Goal: Information Seeking & Learning: Stay updated

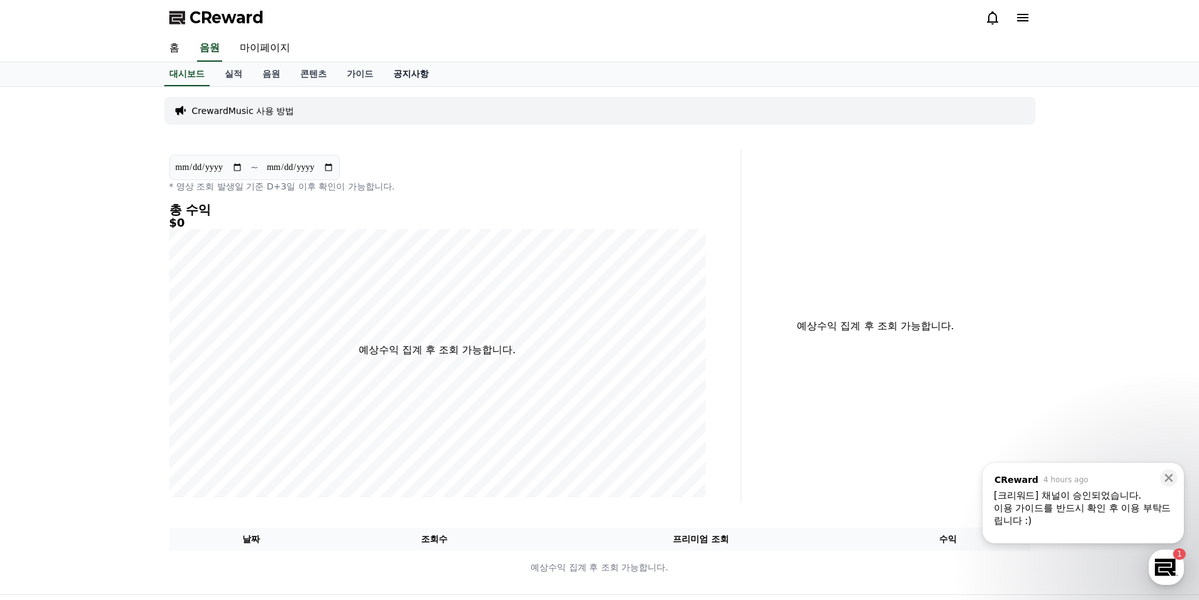
click at [424, 75] on link "공지사항" at bounding box center [410, 74] width 55 height 24
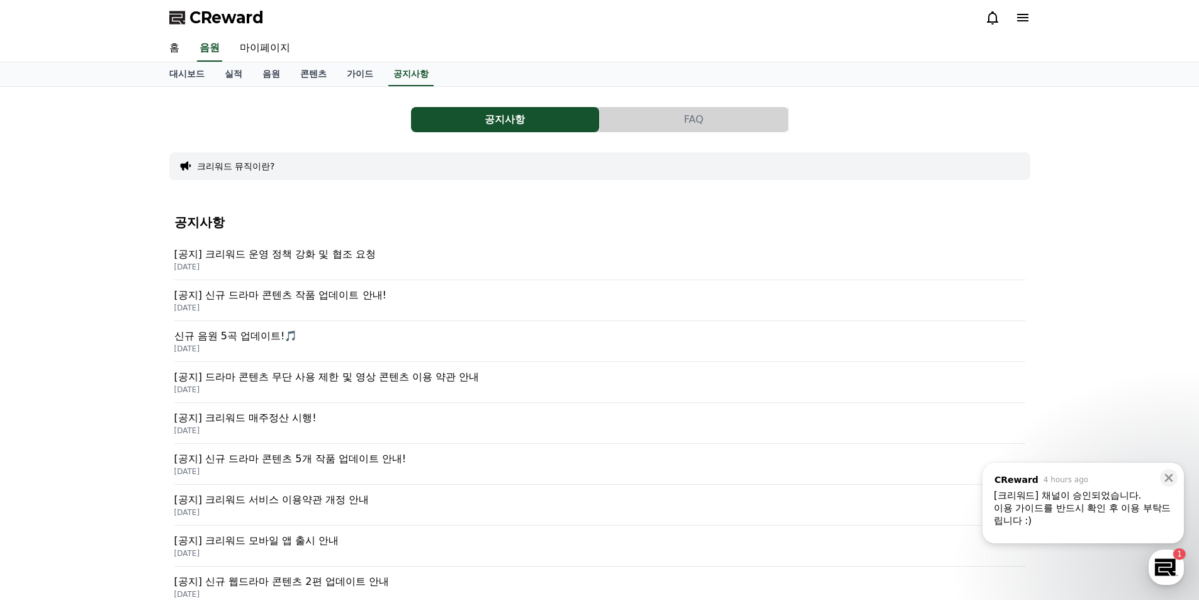
click at [308, 251] on p "[공지] 크리워드 운영 정책 강화 및 협조 요청" at bounding box center [599, 254] width 851 height 15
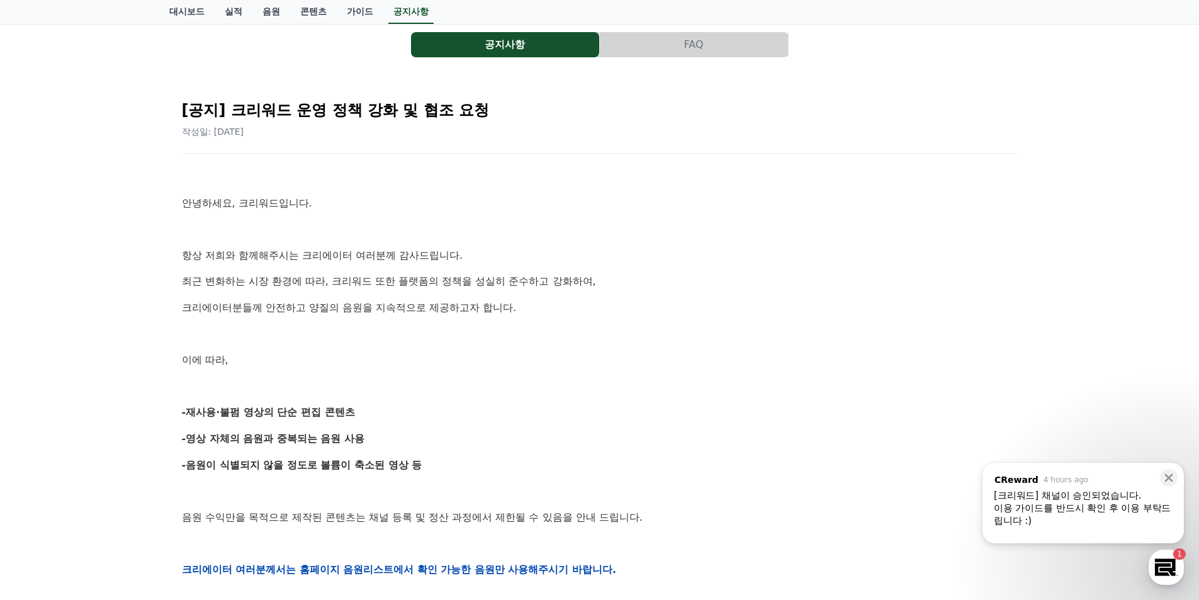
scroll to position [63, 0]
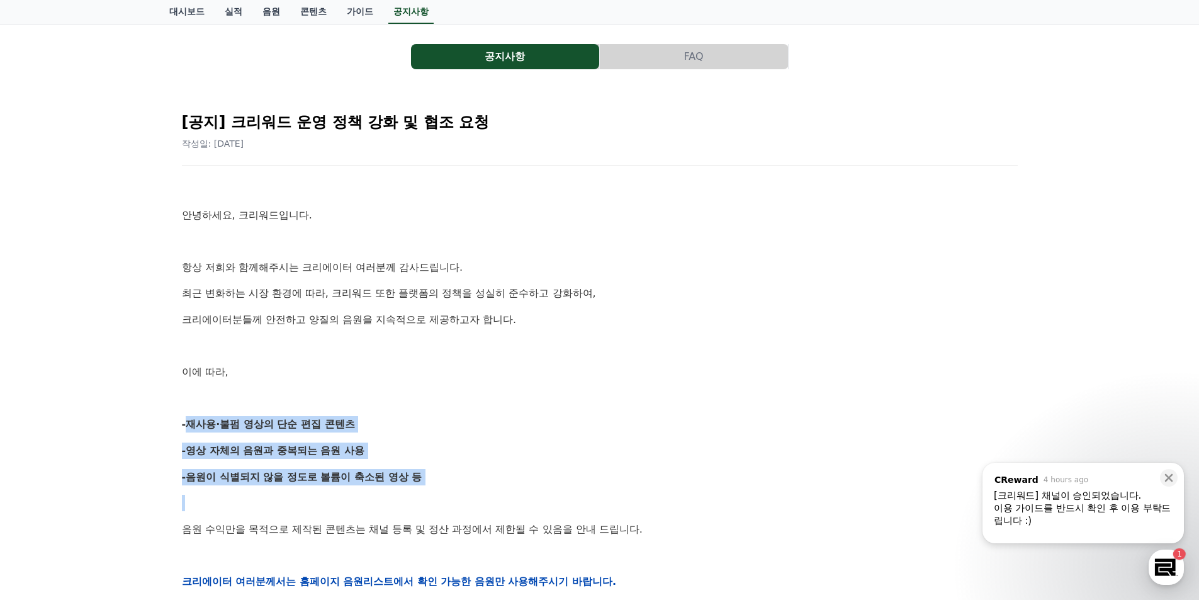
drag, startPoint x: 182, startPoint y: 417, endPoint x: 462, endPoint y: 491, distance: 289.7
click at [462, 491] on div "안녕하세요, 크리워드입니다. 항상 저희와 함께해주시는 크리에이터 여러분께 감사드립니다. 최근 변화하는 시장 환경에 따라, 크리워드 또한 플랫폼…" at bounding box center [600, 581] width 836 height 801
click at [342, 458] on p "-영상 자체의 음원과 중복되는 음원 사용" at bounding box center [600, 450] width 836 height 16
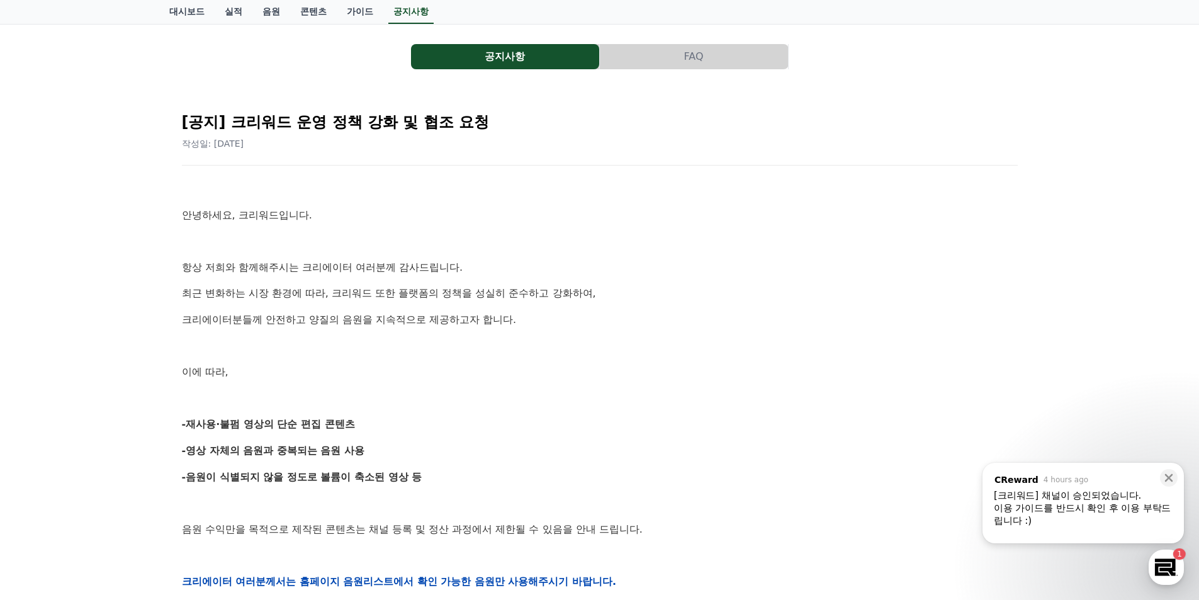
drag, startPoint x: 296, startPoint y: 434, endPoint x: 479, endPoint y: 430, distance: 183.2
click at [300, 434] on div "안녕하세요, 크리워드입니다. 항상 저희와 함께해주시는 크리에이터 여러분께 감사드립니다. 최근 변화하는 시장 환경에 따라, 크리워드 또한 플랫폼…" at bounding box center [600, 581] width 836 height 801
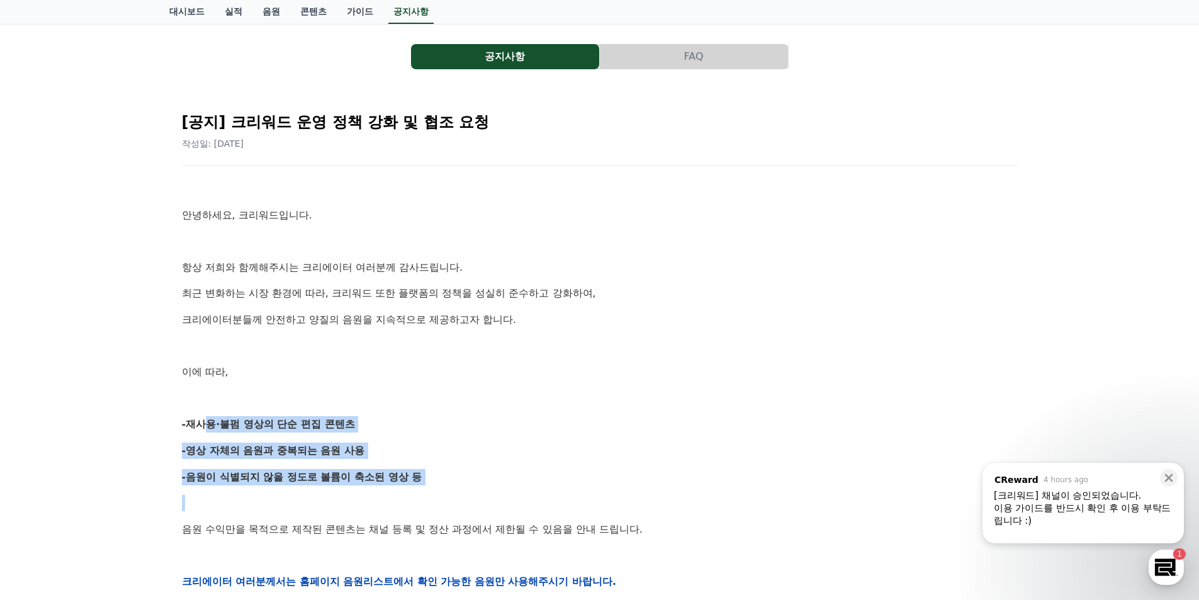
drag, startPoint x: 194, startPoint y: 420, endPoint x: 462, endPoint y: 510, distance: 282.8
click at [462, 510] on div "안녕하세요, 크리워드입니다. 항상 저희와 함께해주시는 크리에이터 여러분께 감사드립니다. 최근 변화하는 시장 환경에 따라, 크리워드 또한 플랫폼…" at bounding box center [600, 581] width 836 height 801
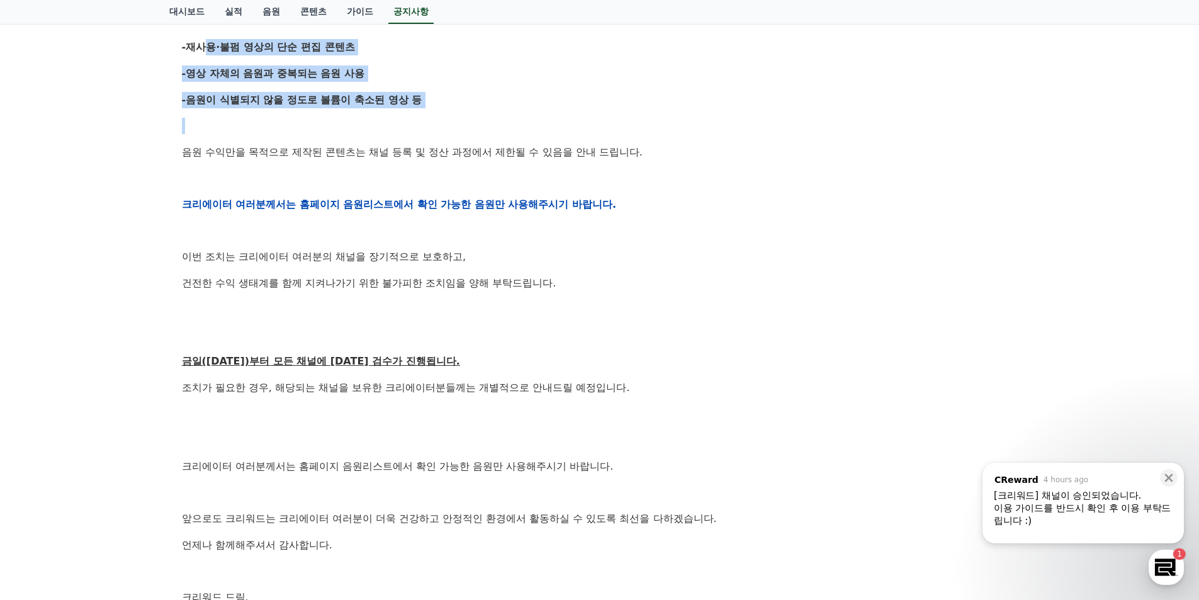
scroll to position [441, 0]
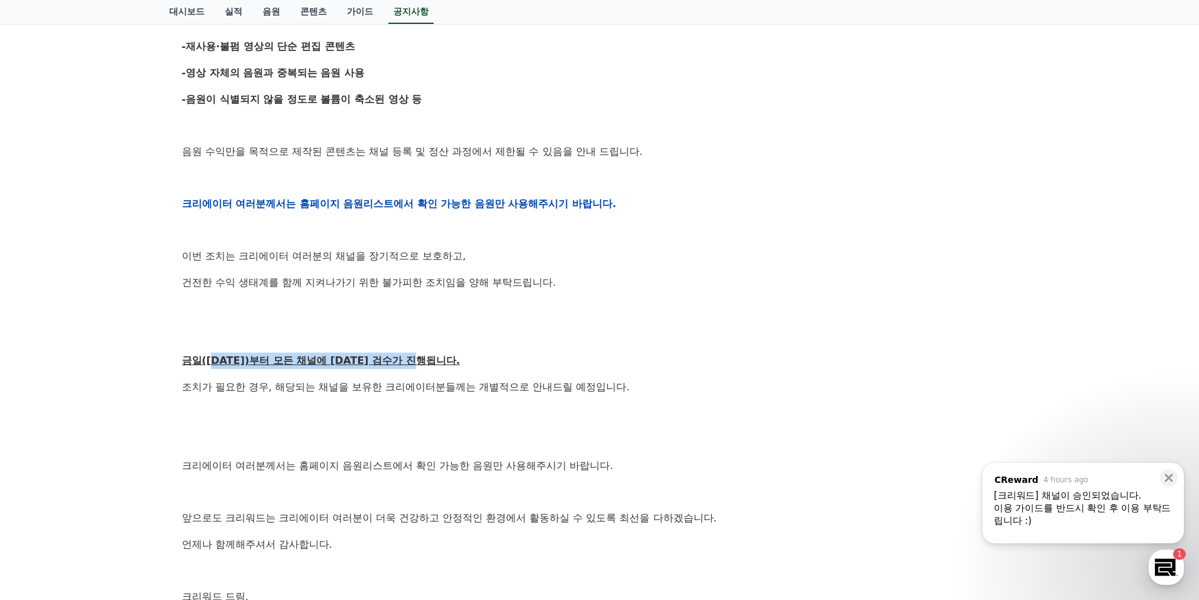
drag, startPoint x: 216, startPoint y: 362, endPoint x: 444, endPoint y: 368, distance: 228.5
click at [444, 368] on p "금일([DATE])부터 모든 채널에 [DATE] 검수가 진행됩니다." at bounding box center [600, 360] width 836 height 16
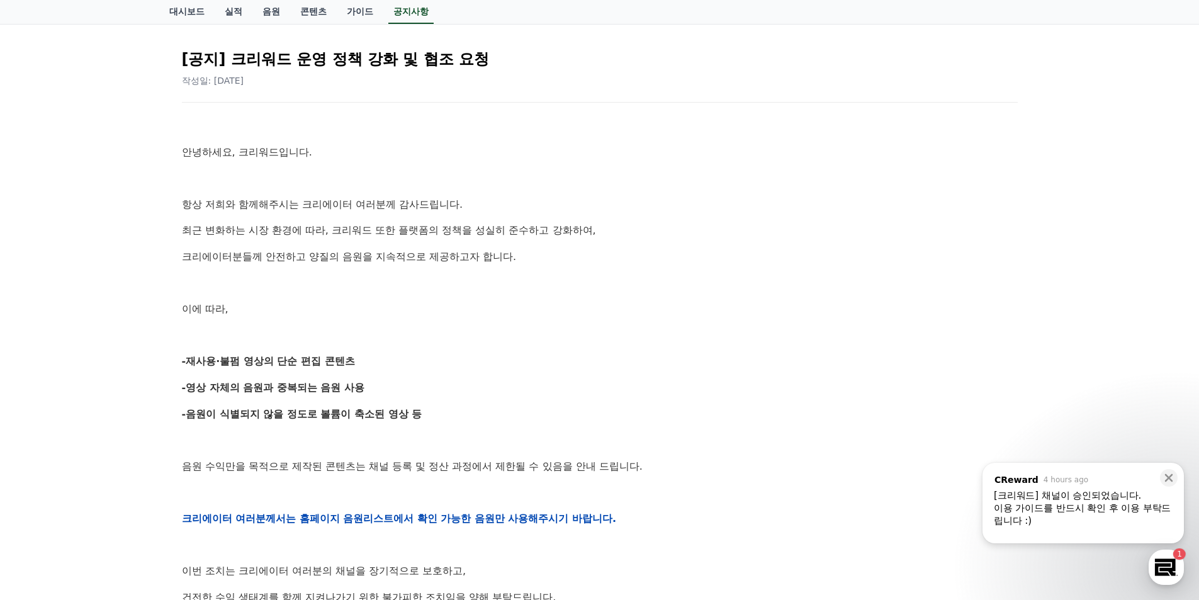
scroll to position [0, 0]
